Goal: Find specific page/section: Find specific page/section

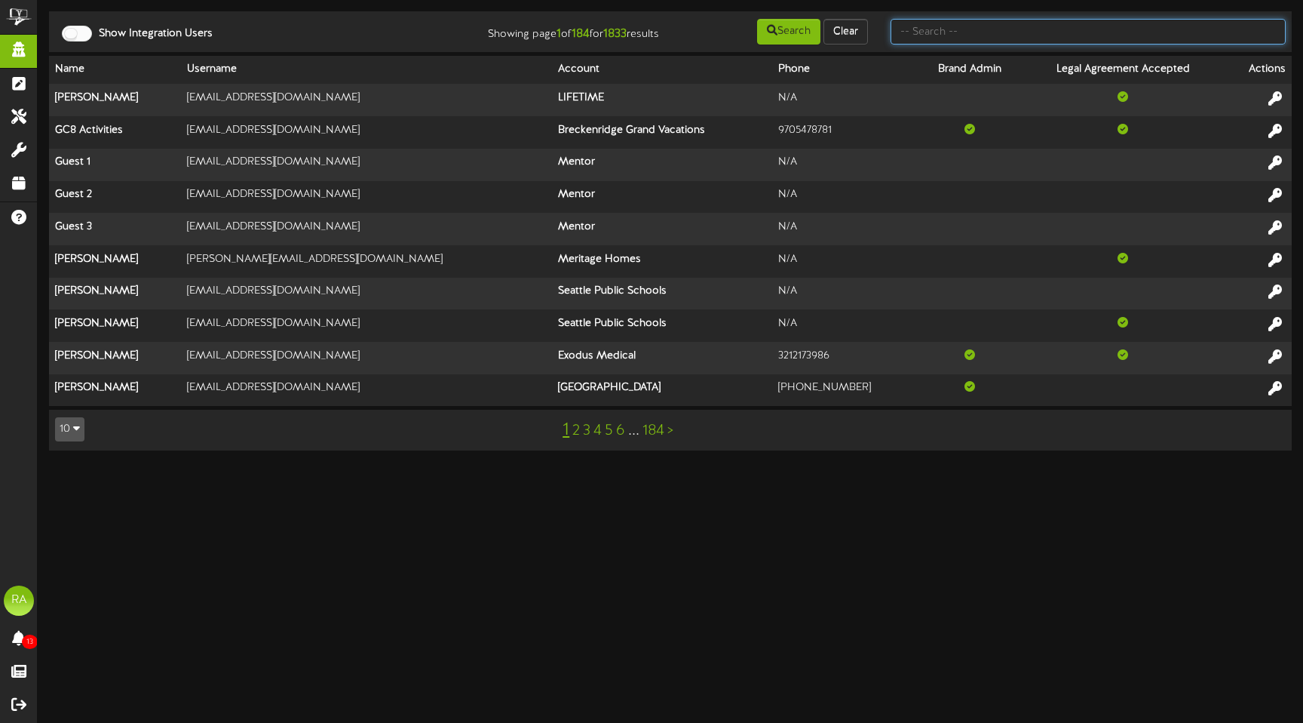
click at [968, 36] on input "text" at bounding box center [1088, 32] width 395 height 26
type input "[PERSON_NAME]"
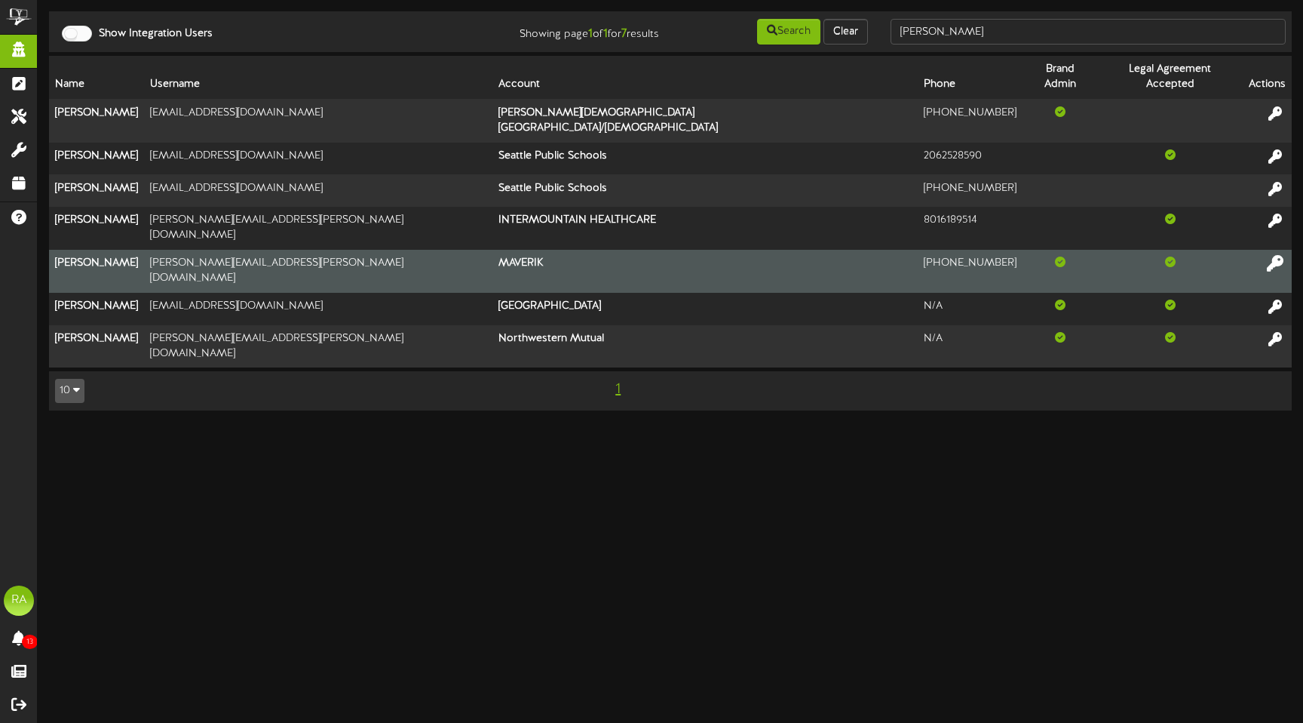
click at [1277, 255] on icon at bounding box center [1275, 263] width 17 height 17
